Goal: Information Seeking & Learning: Learn about a topic

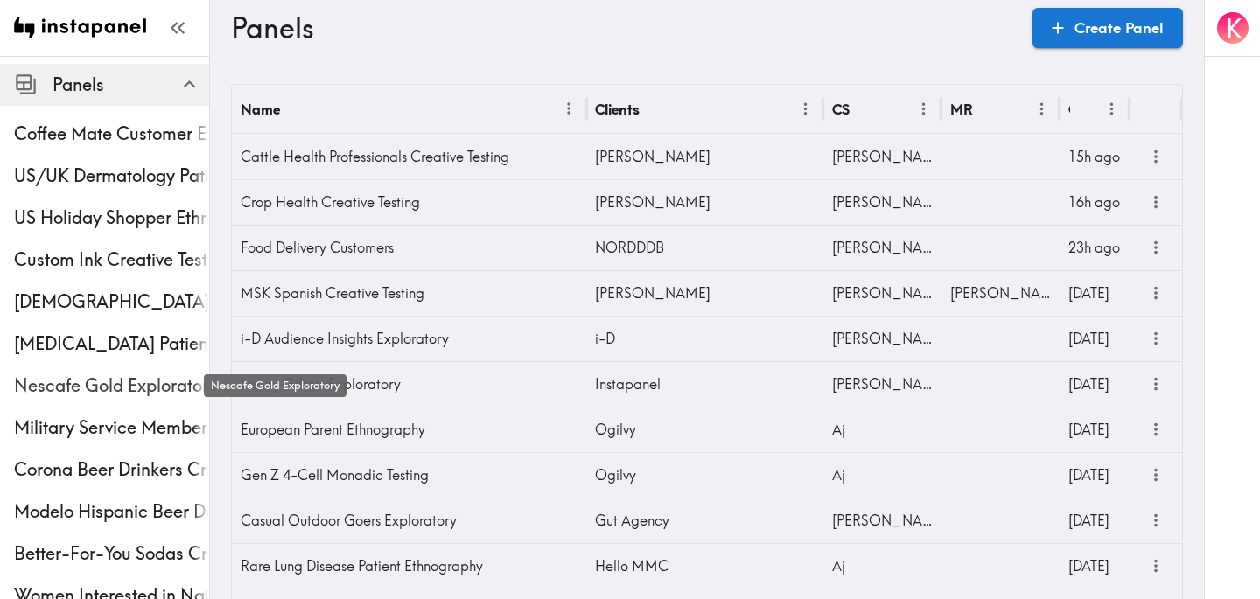
click at [94, 383] on span "Nescafe Gold Exploratory" at bounding box center [111, 386] width 195 height 24
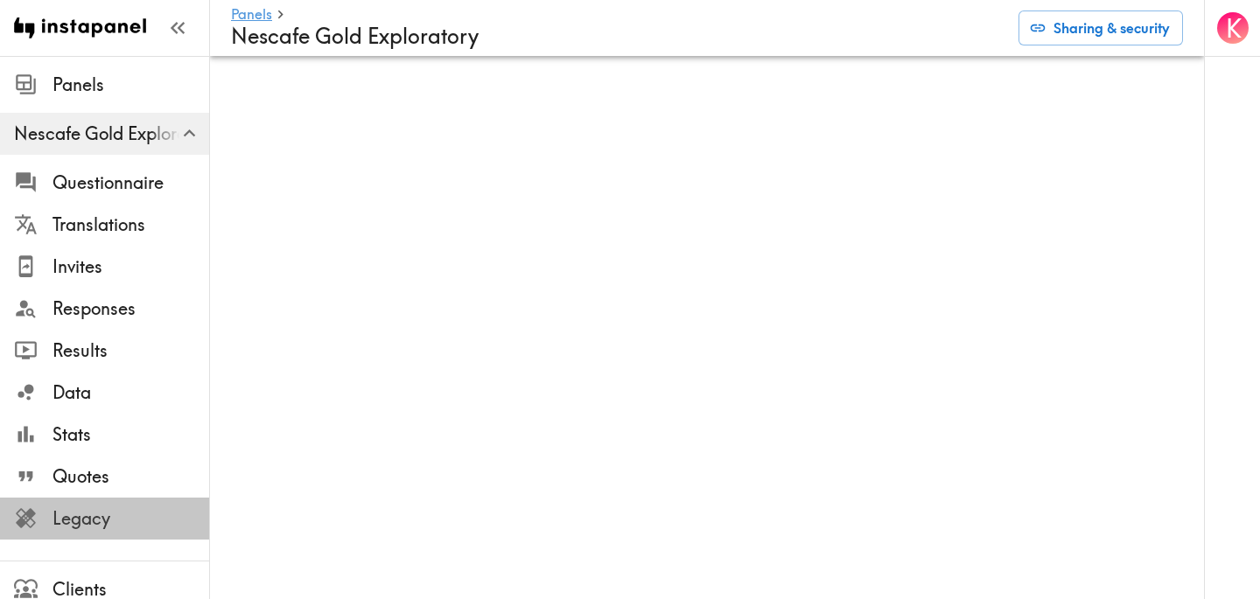
click at [77, 522] on span "Legacy" at bounding box center [130, 518] width 157 height 24
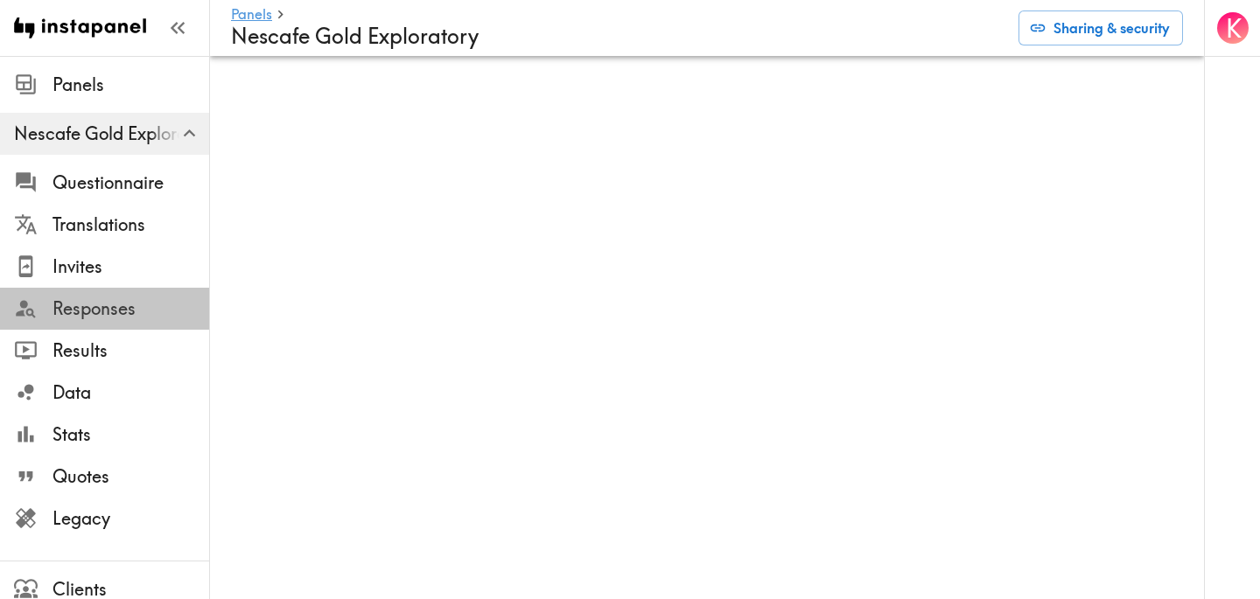
click at [89, 295] on span "Responses" at bounding box center [130, 308] width 157 height 31
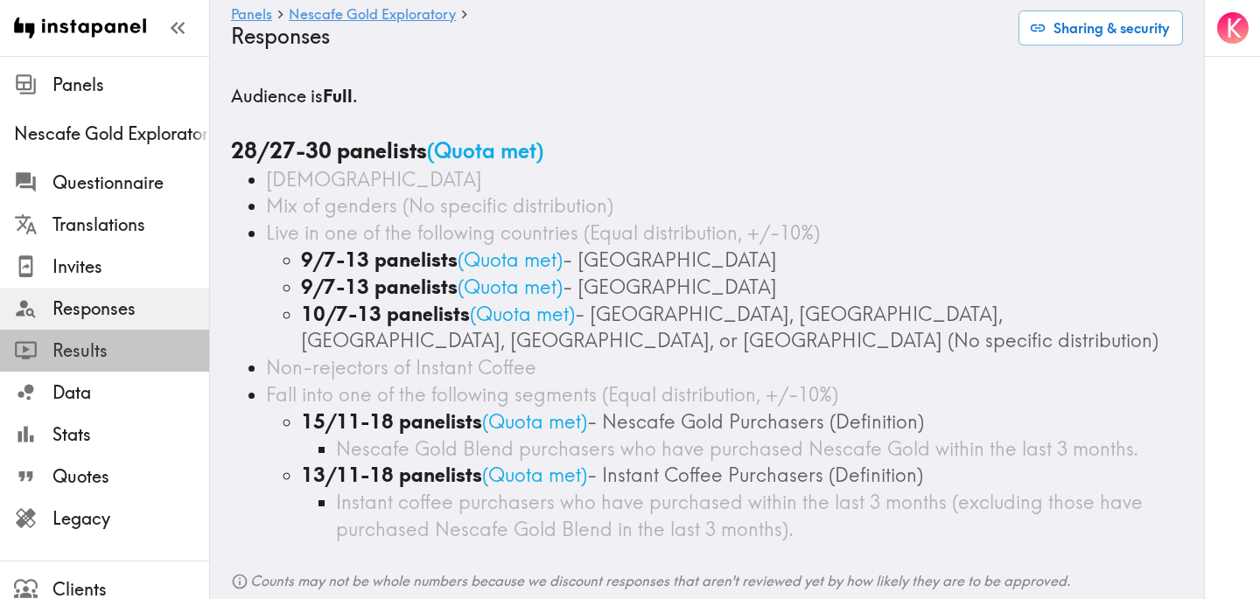
click at [97, 353] on span "Results" at bounding box center [130, 351] width 157 height 24
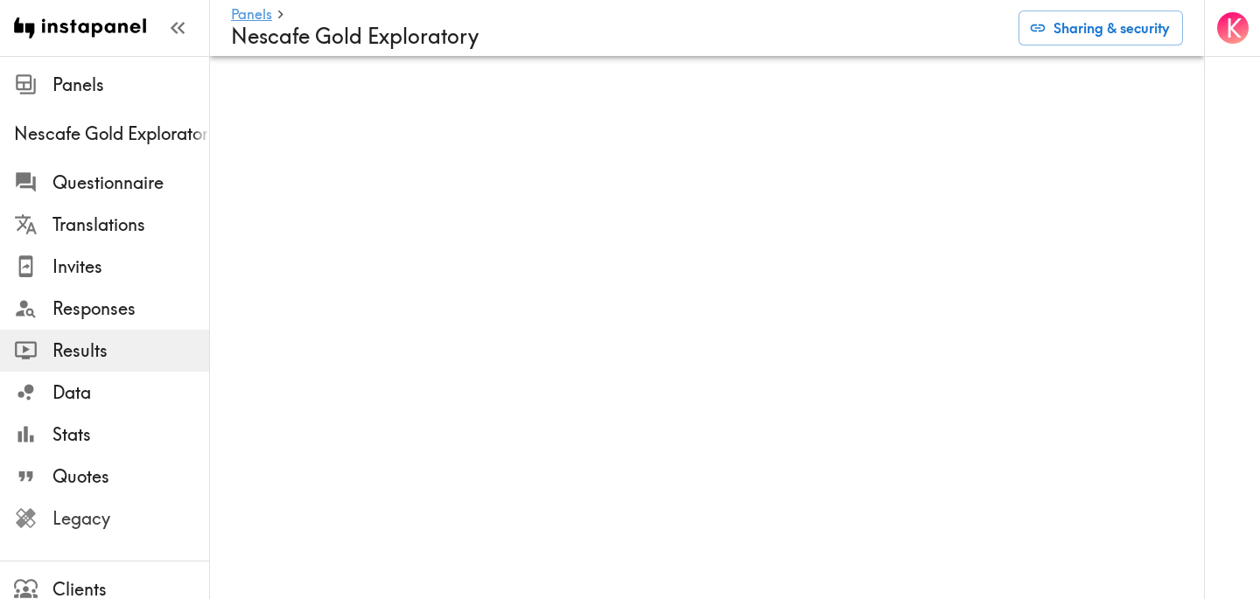
click at [119, 526] on span "Legacy" at bounding box center [130, 518] width 157 height 24
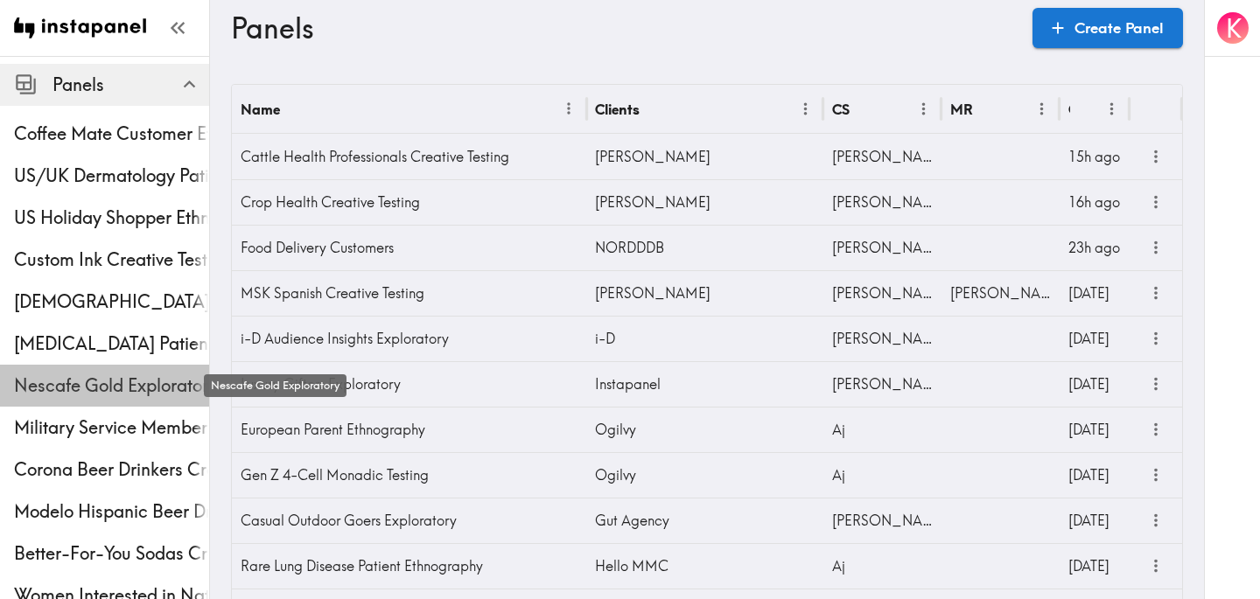
click at [96, 379] on span "Nescafe Gold Exploratory" at bounding box center [111, 386] width 195 height 24
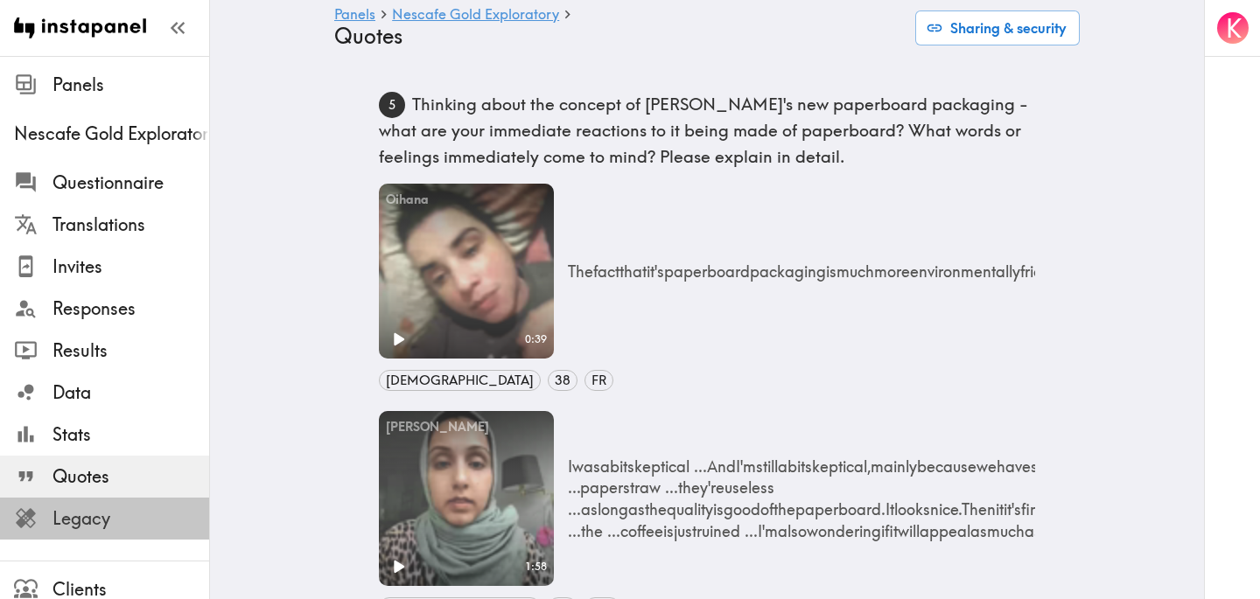
click at [123, 517] on span "Legacy" at bounding box center [130, 518] width 157 height 24
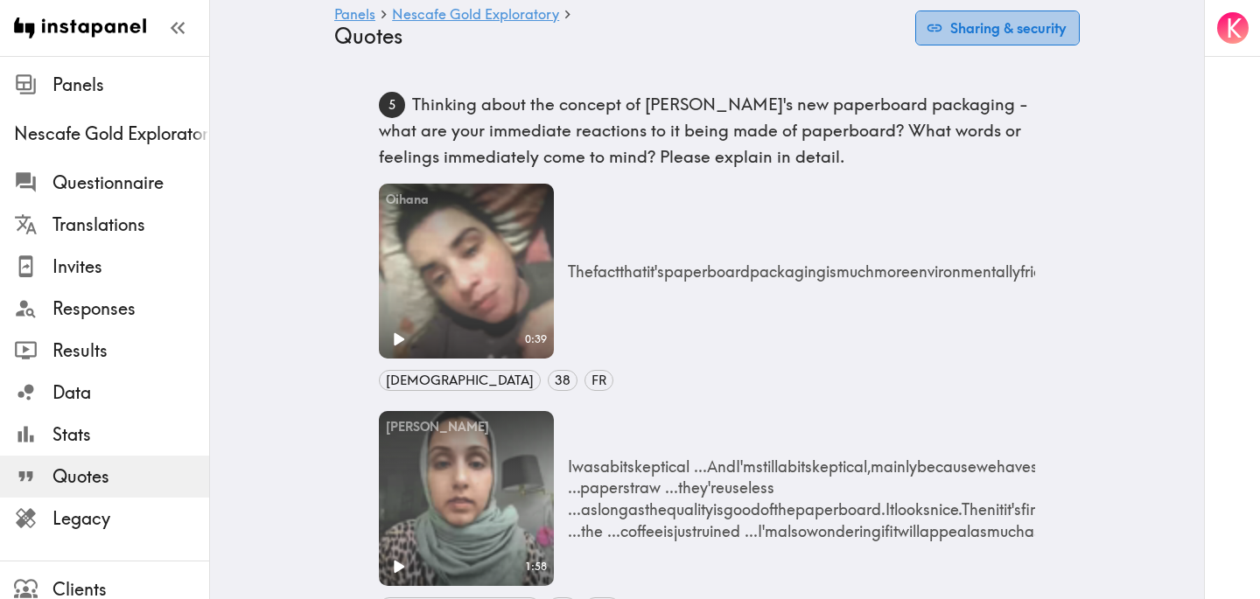
click at [1022, 38] on button "Sharing & security" at bounding box center [997, 27] width 164 height 35
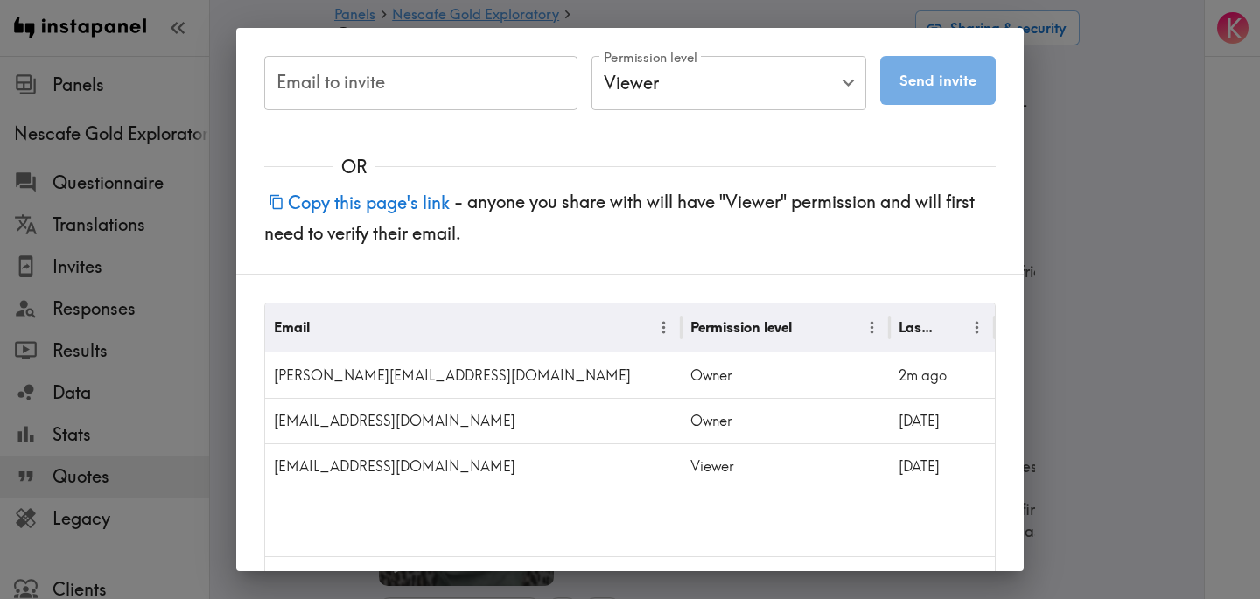
click at [352, 197] on button "Copy this page's link" at bounding box center [359, 203] width 190 height 38
click at [1114, 168] on div "Email to invite Email to invite Permission level Viewer Viewer Permission level…" at bounding box center [630, 299] width 1260 height 599
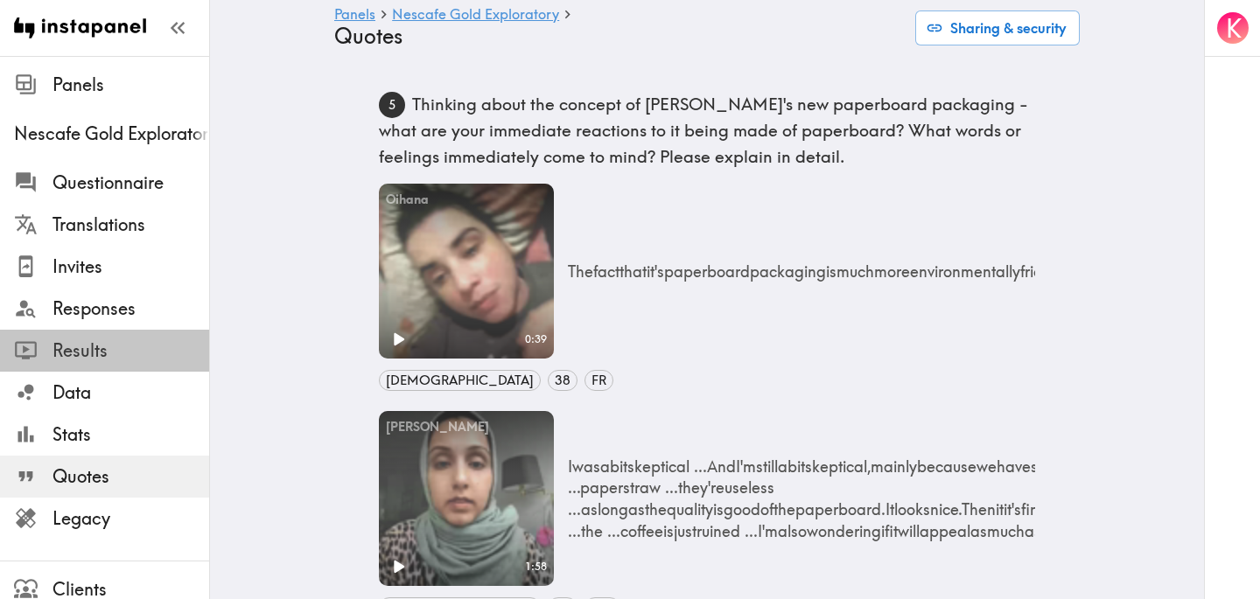
click at [101, 360] on span "Results" at bounding box center [130, 351] width 157 height 24
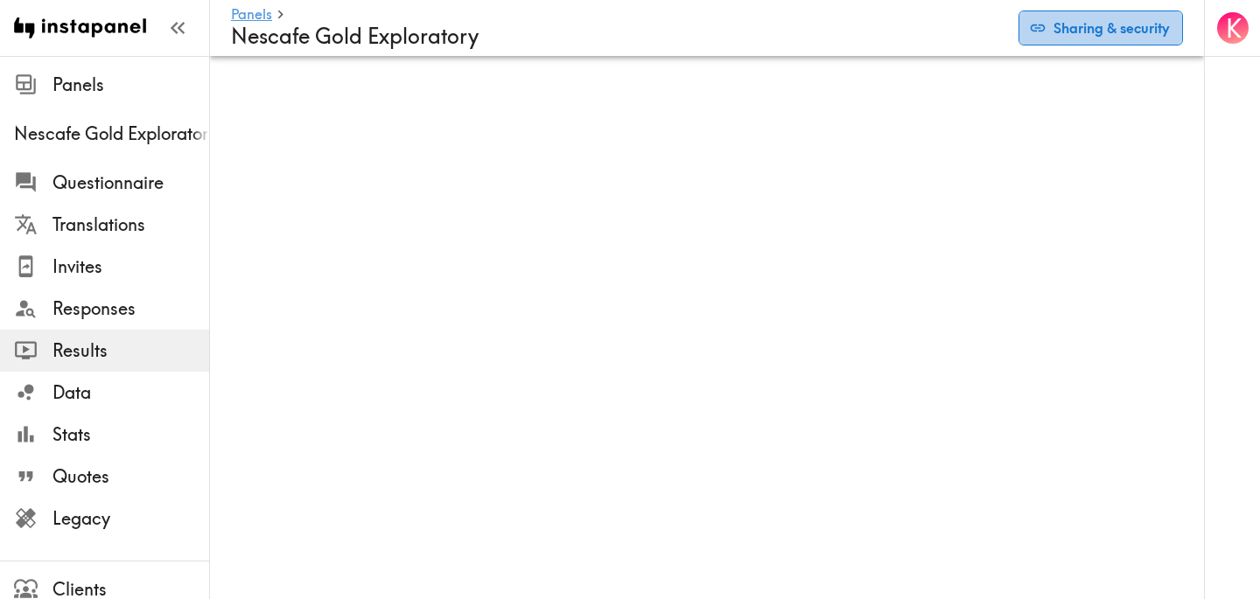
click at [1125, 42] on button "Sharing & security" at bounding box center [1100, 27] width 164 height 35
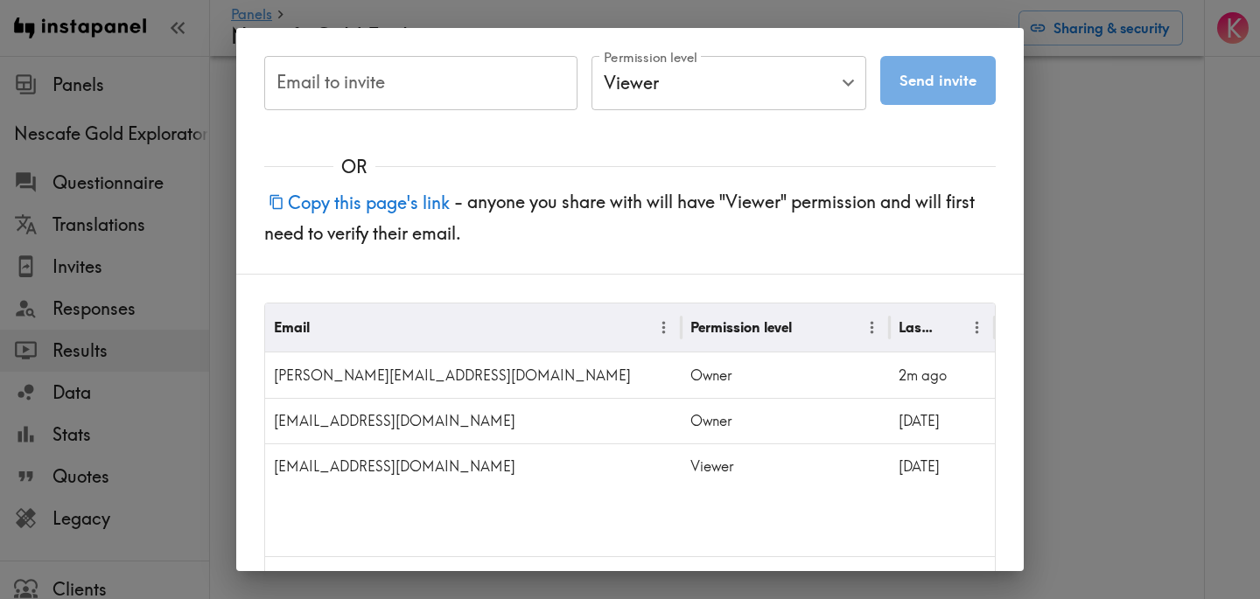
click at [408, 190] on button "Copy this page's link" at bounding box center [359, 203] width 190 height 38
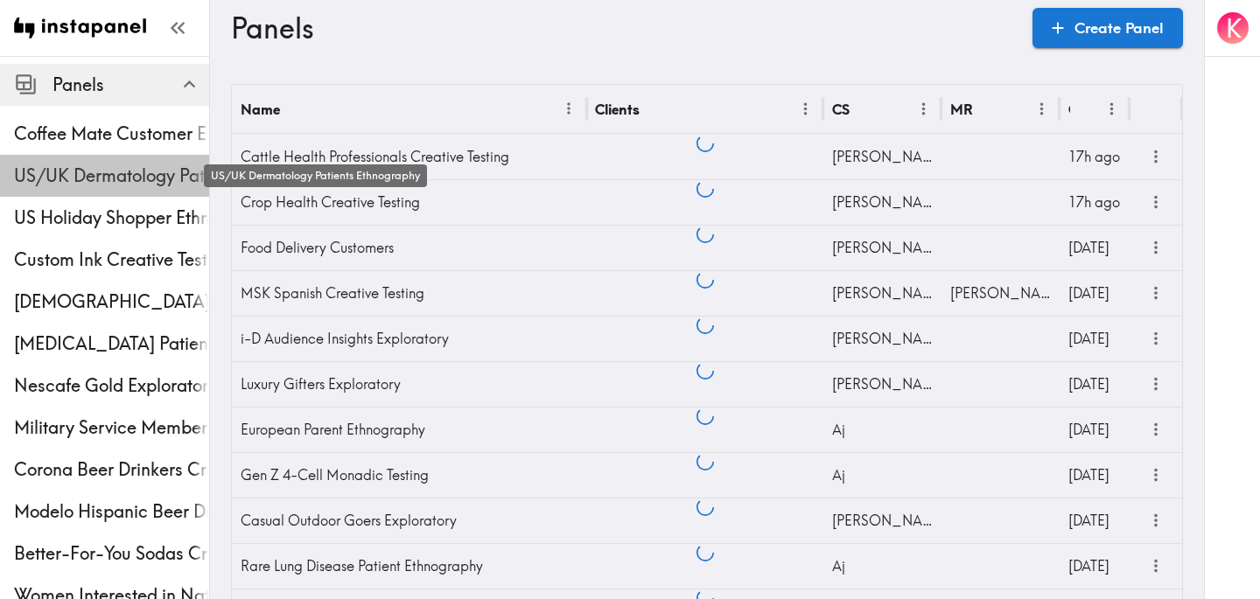
click at [124, 164] on span "US/UK Dermatology Patients Ethnography" at bounding box center [111, 176] width 195 height 24
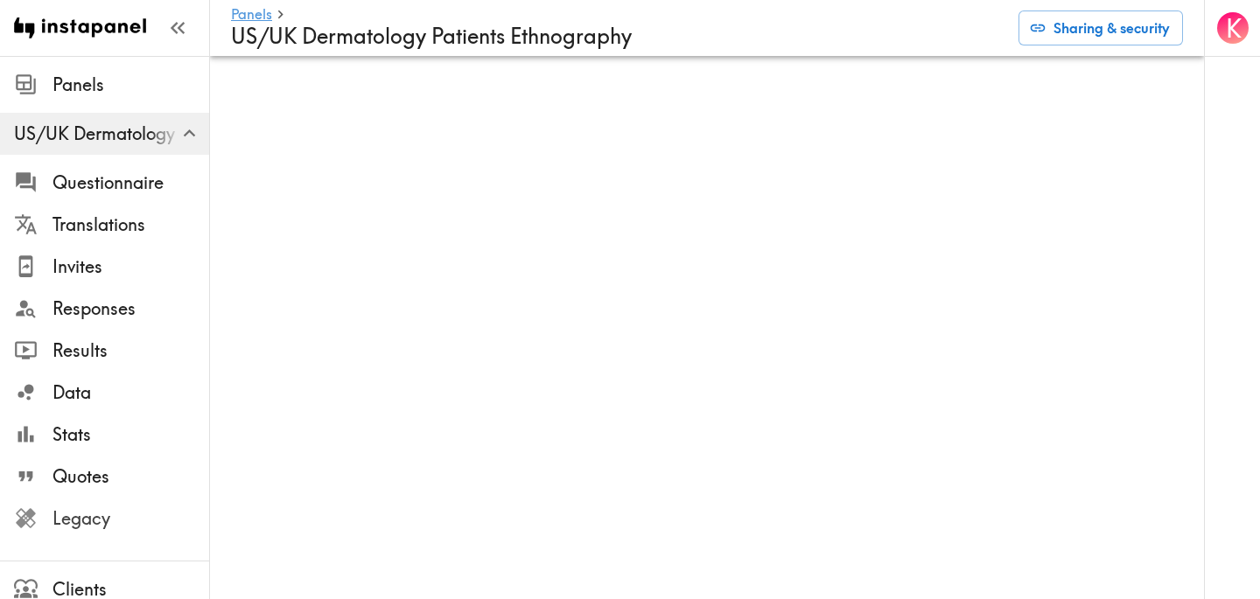
click at [142, 515] on span "Legacy" at bounding box center [130, 518] width 157 height 24
